Goal: Task Accomplishment & Management: Manage account settings

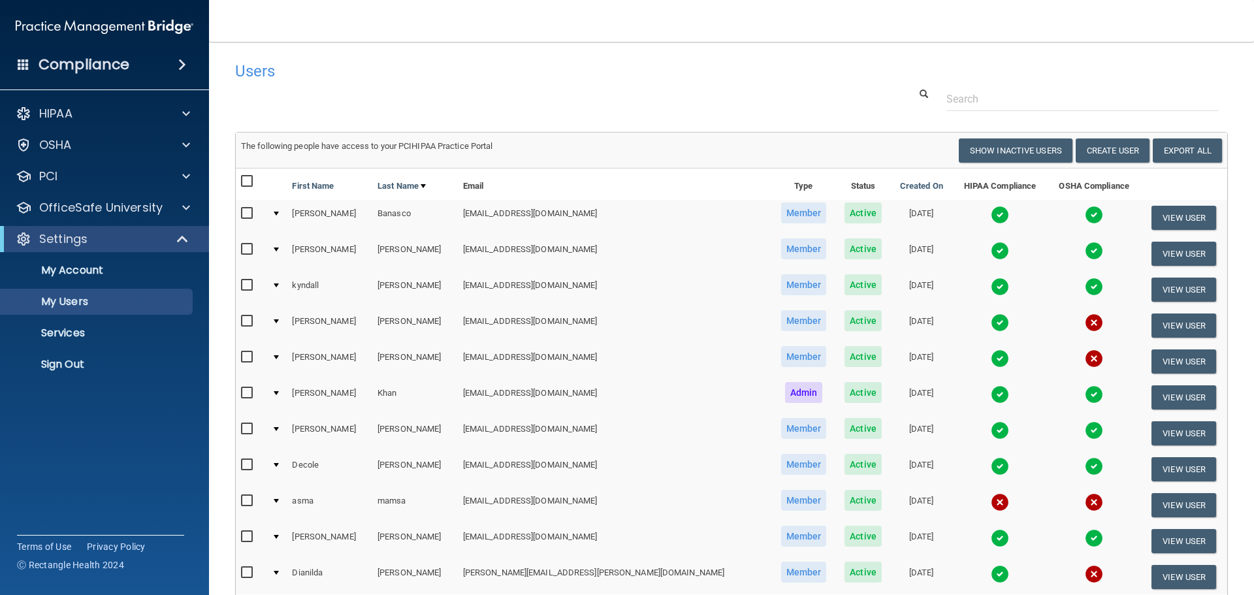
select select "20"
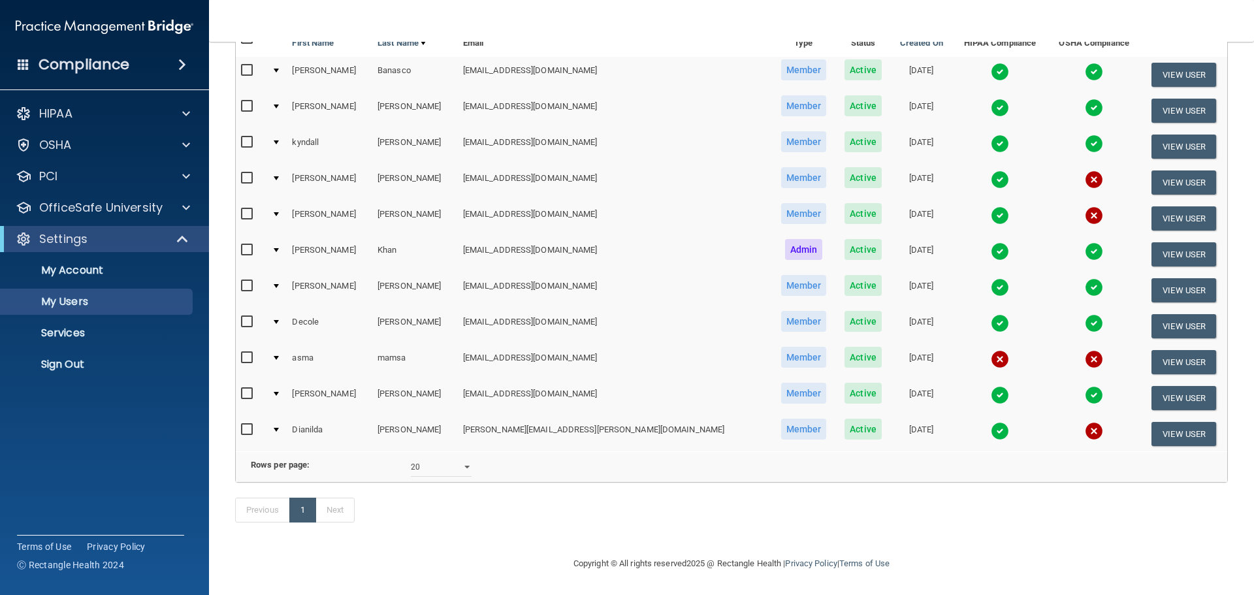
scroll to position [163, 0]
click at [93, 298] on p "My Users" at bounding box center [97, 301] width 178 height 13
click at [91, 304] on p "My Users" at bounding box center [97, 301] width 178 height 13
click at [87, 62] on h4 "Compliance" at bounding box center [84, 64] width 91 height 18
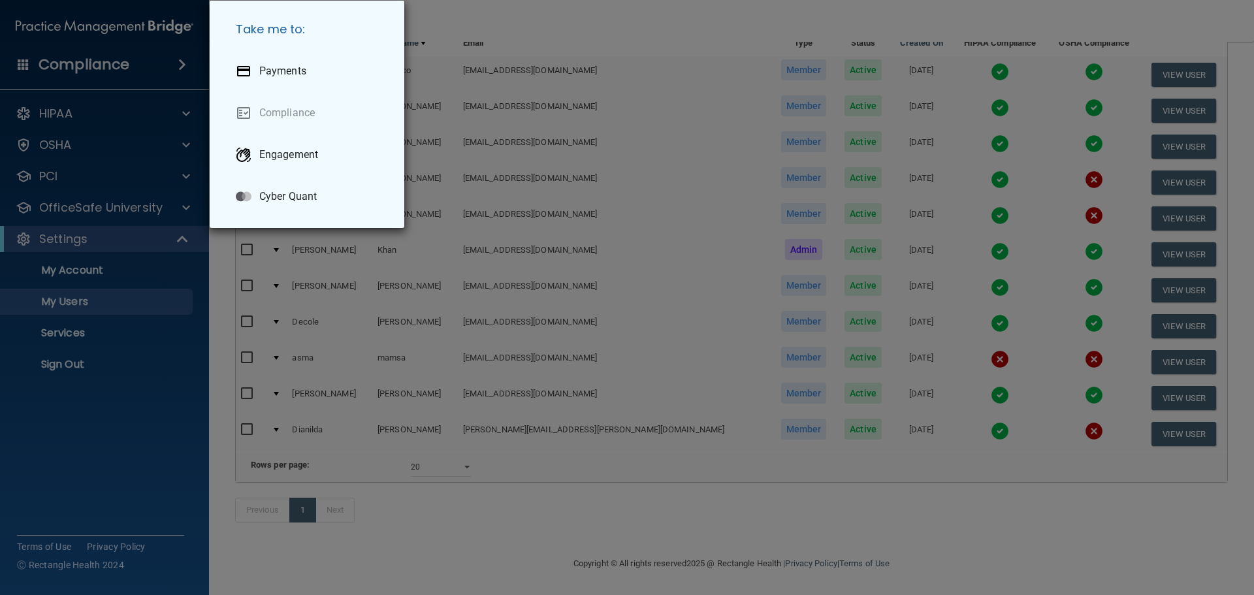
click at [550, 200] on div "Take me to: Payments Compliance Engagement Cyber Quant" at bounding box center [627, 297] width 1254 height 595
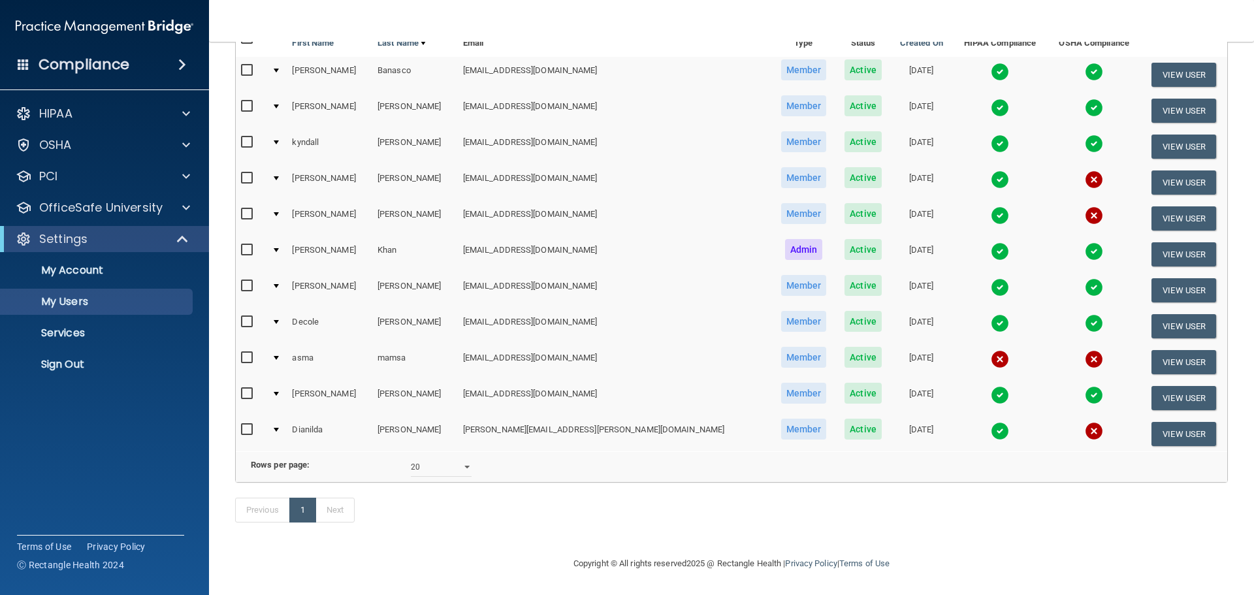
click at [781, 275] on span "Member" at bounding box center [804, 285] width 46 height 21
click at [492, 272] on td "danyelle3@live.com" at bounding box center [614, 290] width 313 height 36
click at [1162, 242] on button "View User" at bounding box center [1183, 254] width 65 height 24
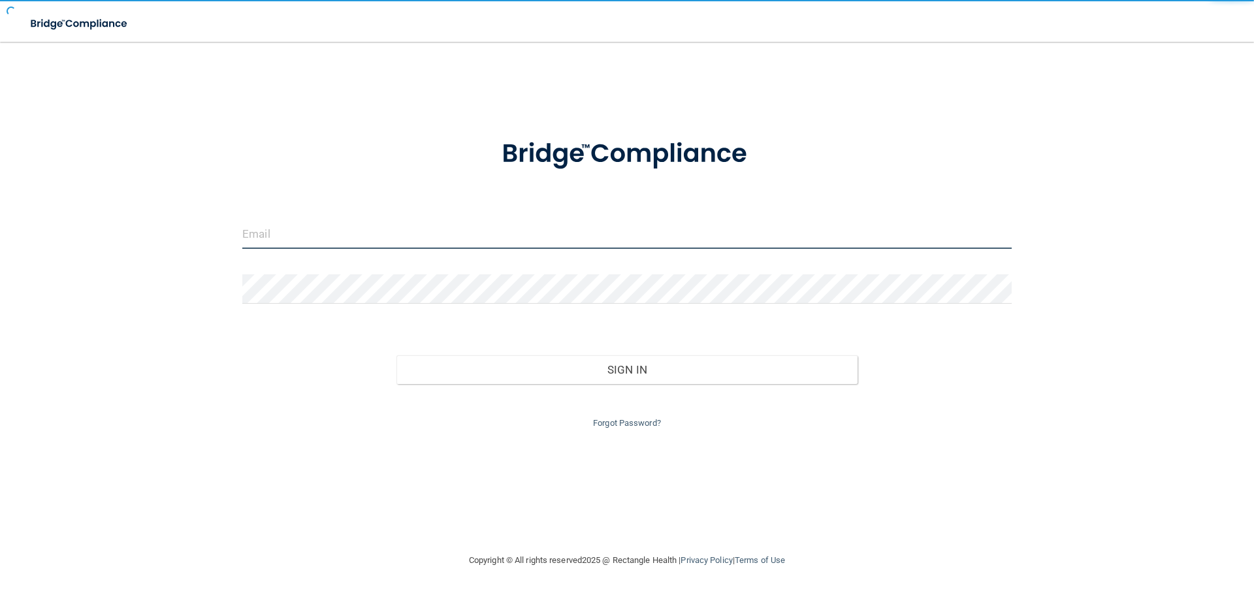
type input "[EMAIL_ADDRESS][DOMAIN_NAME]"
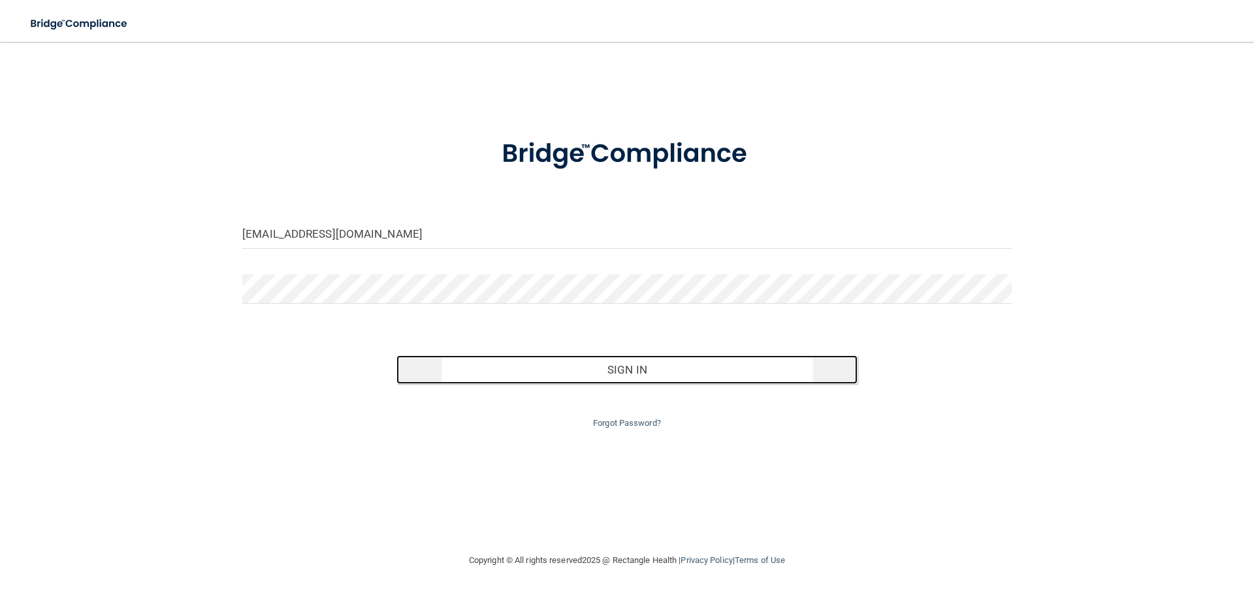
click at [680, 364] on button "Sign In" at bounding box center [627, 369] width 462 height 29
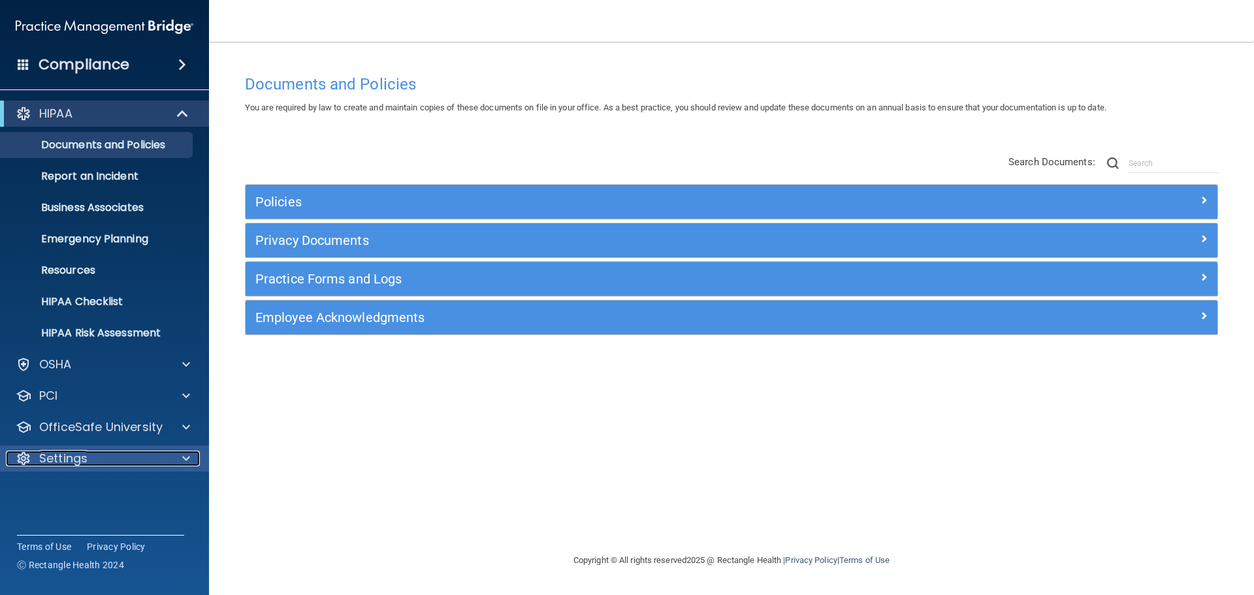
click at [89, 454] on div "Settings" at bounding box center [87, 459] width 162 height 16
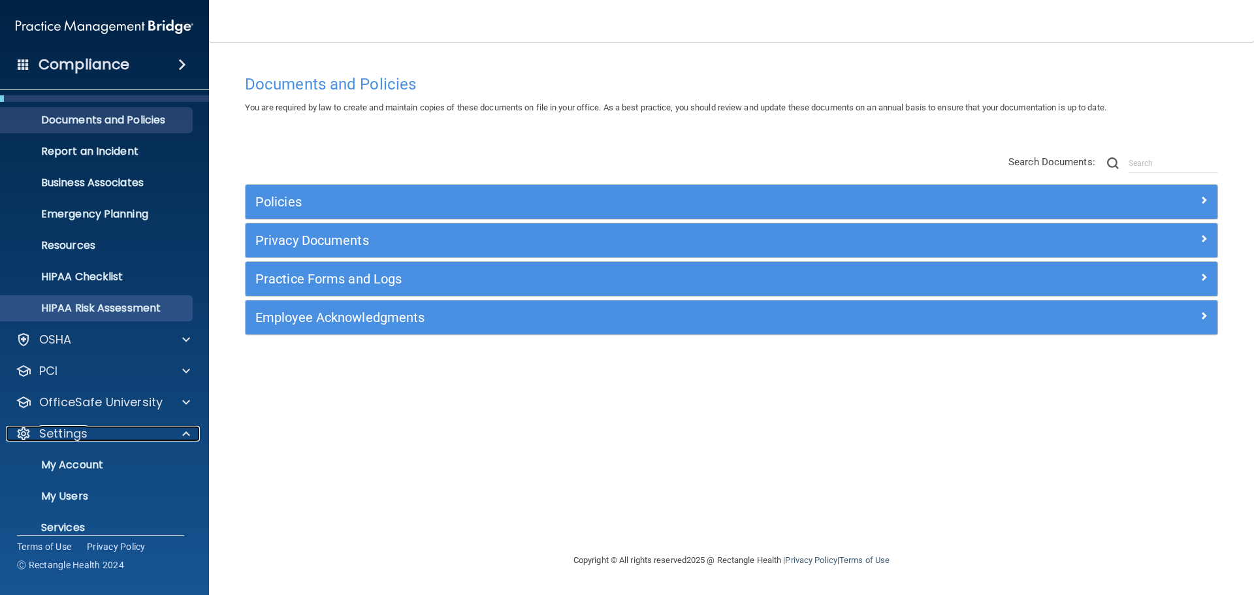
scroll to position [72, 0]
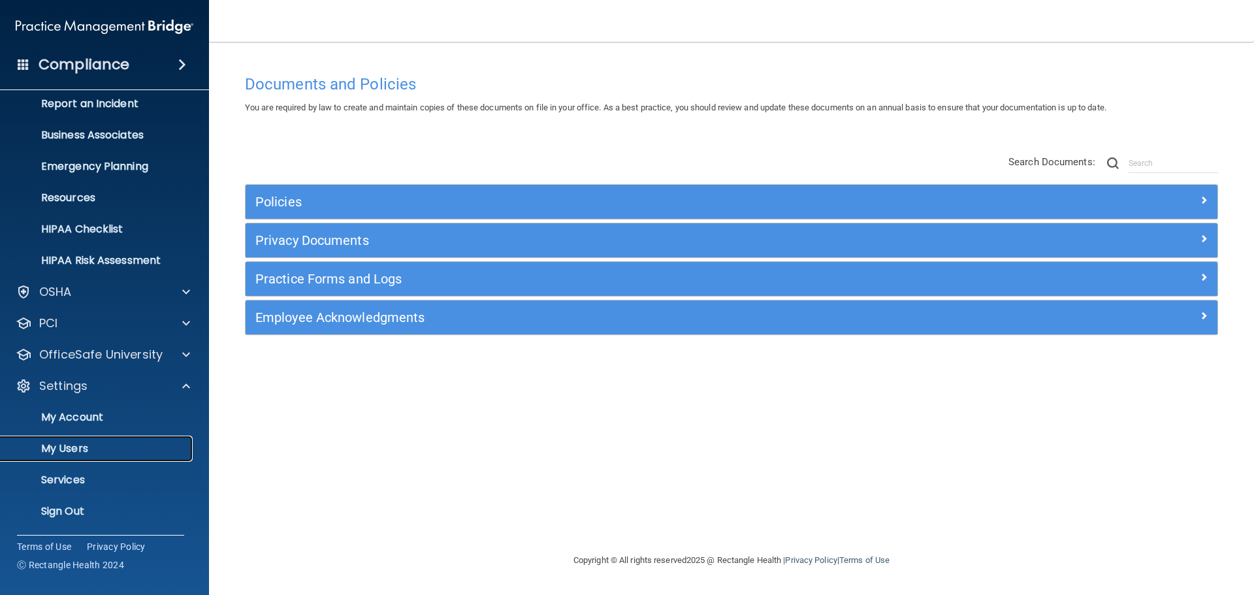
click at [57, 445] on p "My Users" at bounding box center [97, 448] width 178 height 13
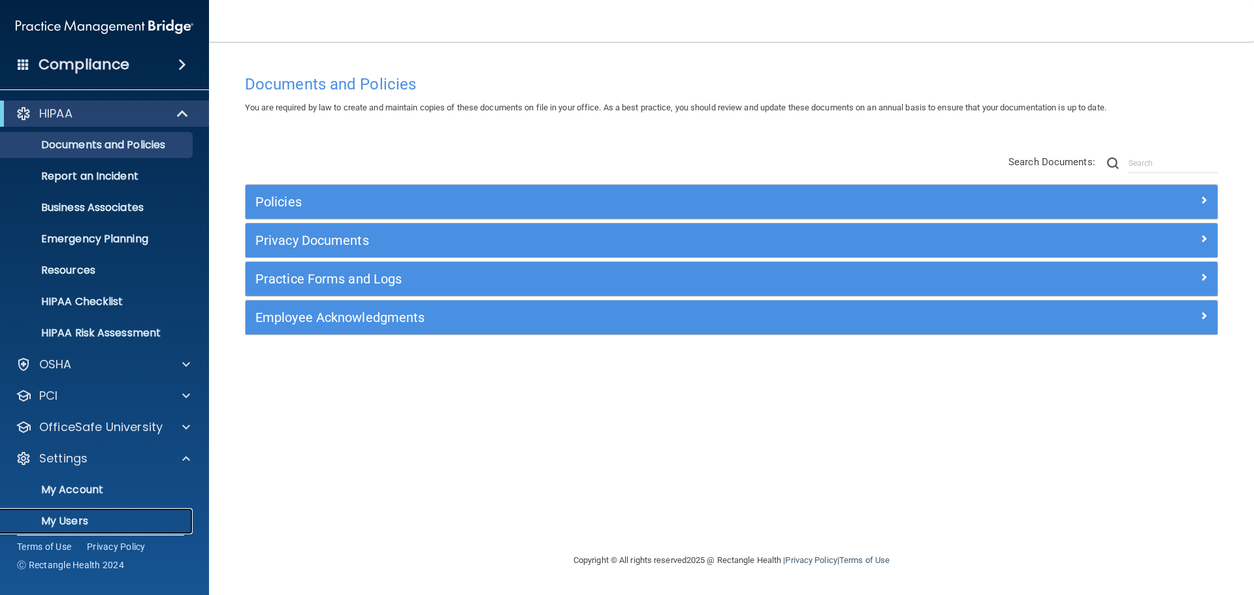
select select "20"
